Goal: Browse casually

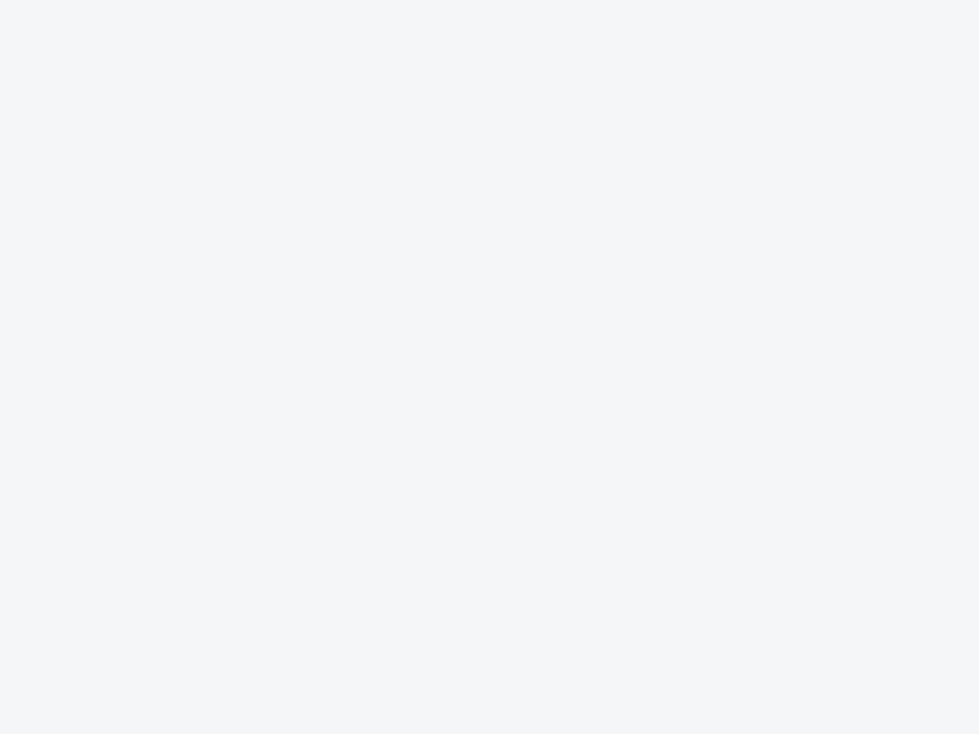
click at [489, 367] on div at bounding box center [489, 367] width 979 height 734
